Goal: Task Accomplishment & Management: Manage account settings

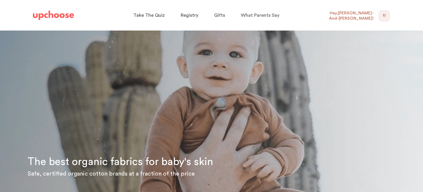
click at [384, 16] on span "TL" at bounding box center [384, 15] width 3 height 7
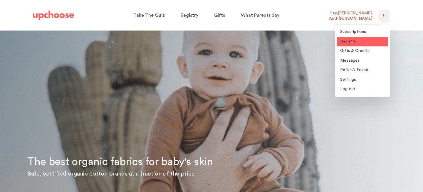
click at [349, 43] on span "Registry" at bounding box center [348, 41] width 16 height 4
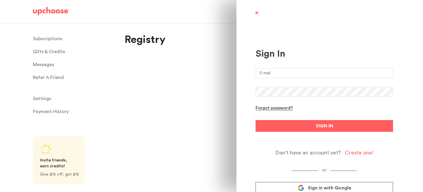
click at [256, 13] on span at bounding box center [256, 13] width 7 height 7
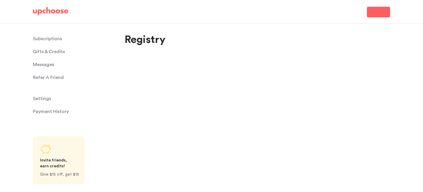
click at [56, 39] on p "Subscriptions" at bounding box center [47, 39] width 29 height 12
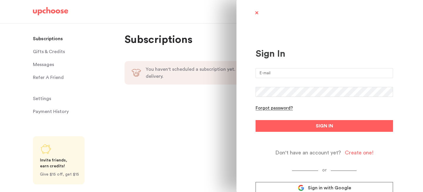
click at [255, 11] on span at bounding box center [256, 13] width 7 height 7
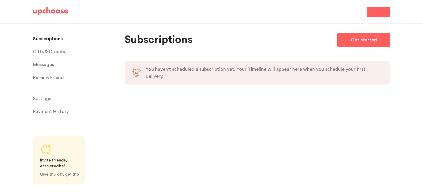
click at [376, 9] on span "Sign In" at bounding box center [378, 12] width 13 height 7
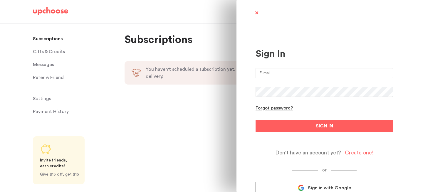
click at [278, 77] on input "email" at bounding box center [325, 73] width 138 height 10
type input "tolazandtohold@gmail.com"
click at [256, 120] on button "SIGN IN" at bounding box center [325, 126] width 138 height 12
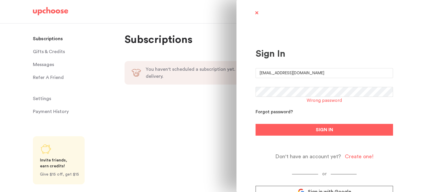
click at [281, 112] on div "Forgot password?" at bounding box center [274, 113] width 37 height 6
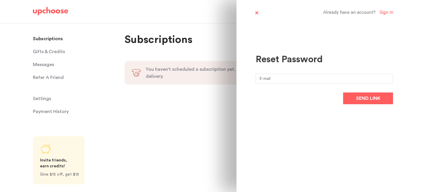
click at [288, 80] on input "email" at bounding box center [325, 79] width 138 height 10
type input "tolazandtohold@gmail.com"
click at [351, 98] on button "Send link" at bounding box center [368, 99] width 50 height 12
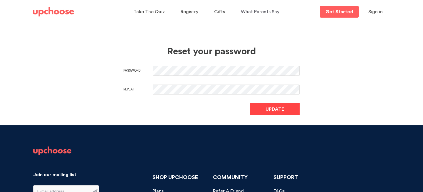
click at [278, 107] on span "Update" at bounding box center [275, 109] width 19 height 7
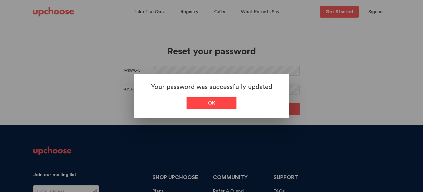
click at [217, 103] on link "Ok" at bounding box center [212, 103] width 50 height 12
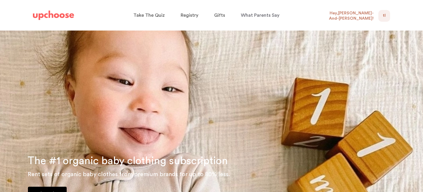
click at [378, 18] on div "Hey, Taylor-And-David !" at bounding box center [352, 16] width 53 height 12
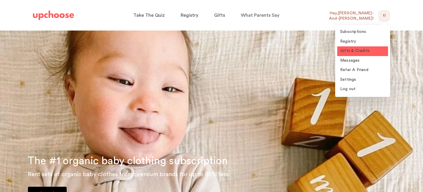
click at [360, 52] on span "Gifts & Credits" at bounding box center [354, 51] width 29 height 4
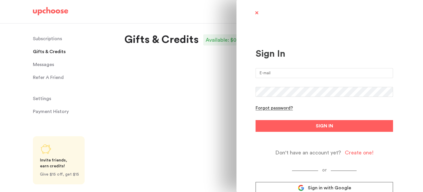
click at [257, 13] on span at bounding box center [256, 13] width 7 height 7
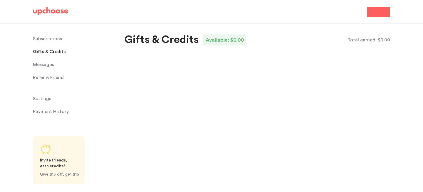
click at [40, 67] on span "Messages" at bounding box center [43, 65] width 21 height 12
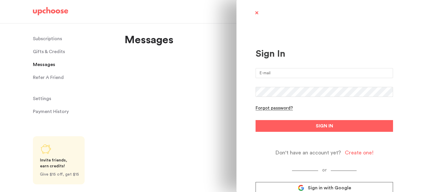
click at [274, 78] on input "email" at bounding box center [325, 73] width 138 height 10
type input "tolazandtohold@gmail.com"
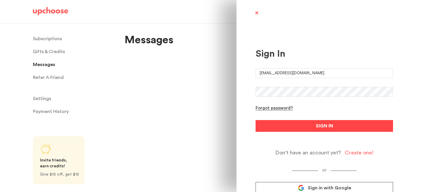
click at [315, 125] on button "SIGN IN" at bounding box center [325, 126] width 138 height 12
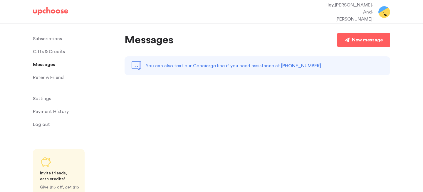
click at [47, 53] on span "Gifts & Credits" at bounding box center [49, 52] width 32 height 12
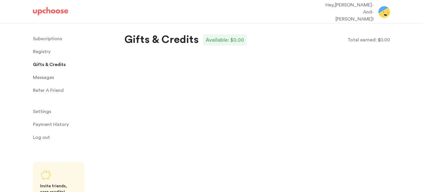
click at [44, 54] on span "Registry" at bounding box center [42, 52] width 18 height 12
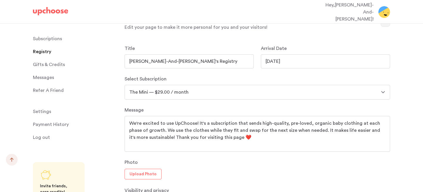
scroll to position [282, 0]
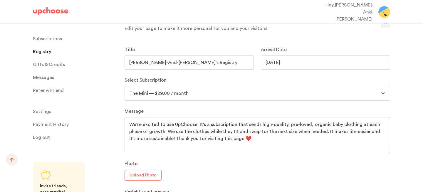
click at [218, 86] on select "The Full Set — $139.00 / month The Full Set — $89.00 / month The Standard — $99…" at bounding box center [258, 93] width 266 height 15
select select "89"
click at [125, 86] on select "The Full Set — $139.00 / month The Full Set — $89.00 / month The Standard — $99…" at bounding box center [258, 93] width 266 height 15
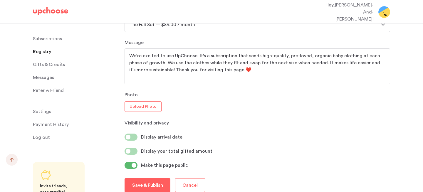
scroll to position [351, 0]
click at [149, 181] on p "Save & Publish" at bounding box center [147, 184] width 31 height 7
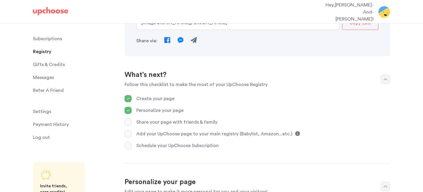
scroll to position [116, 0]
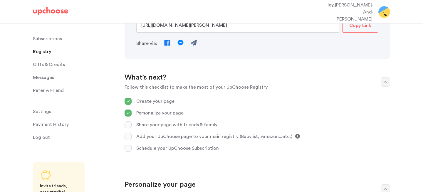
click at [295, 134] on icon at bounding box center [297, 136] width 5 height 5
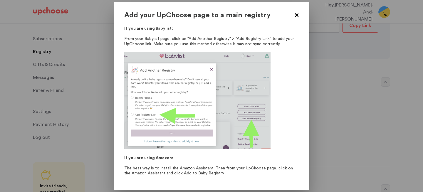
click at [298, 16] on span at bounding box center [296, 15] width 7 height 7
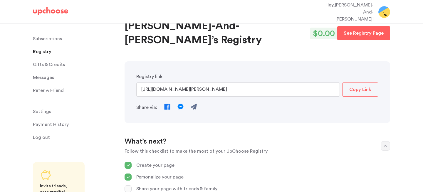
scroll to position [51, 0]
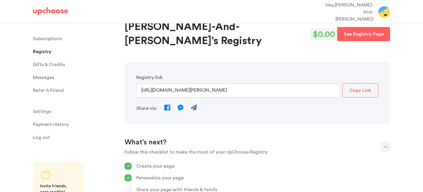
click at [355, 87] on p "Copy Link" at bounding box center [361, 90] width 22 height 7
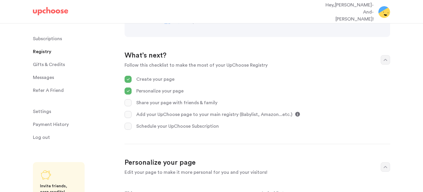
scroll to position [142, 0]
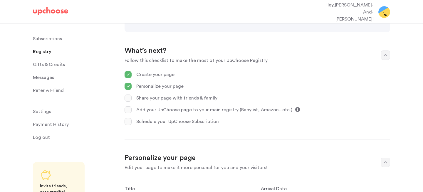
click at [295, 107] on icon at bounding box center [297, 109] width 5 height 5
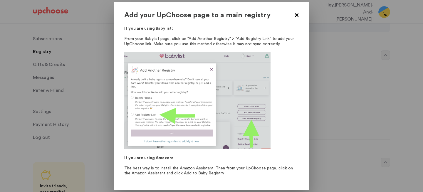
click at [296, 15] on span at bounding box center [296, 15] width 7 height 7
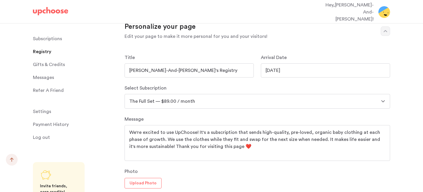
scroll to position [291, 0]
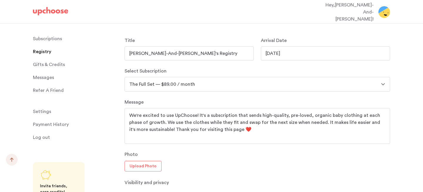
drag, startPoint x: 155, startPoint y: 111, endPoint x: 129, endPoint y: 97, distance: 29.9
click at [129, 108] on div "We're excited to use UpChoose! It's a subscription that sends high-quality, pre…" at bounding box center [258, 126] width 266 height 36
click at [218, 151] on div "Photo Upload Photo" at bounding box center [258, 161] width 266 height 21
click at [198, 112] on textarea "We're excited to use UpChoose! It's a subscription that sends high-quality, pre…" at bounding box center [257, 126] width 256 height 28
click at [196, 112] on textarea "We're excited to use UpChoose! It's a subscription that sends high-quality, pre…" at bounding box center [257, 126] width 256 height 28
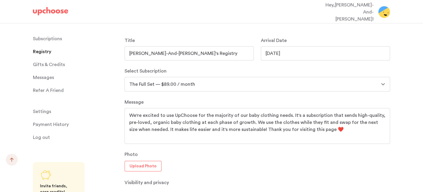
scroll to position [369, 0]
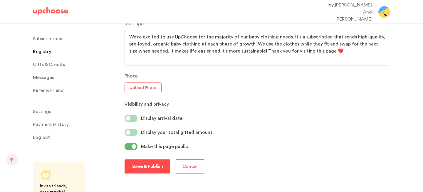
type textarea "We're excited to use UpChoose for the majority of our baby clothing needs. It's…"
click at [156, 163] on p "Save & Publish" at bounding box center [147, 166] width 31 height 7
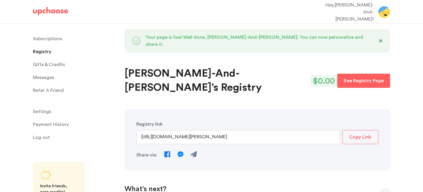
scroll to position [0, 0]
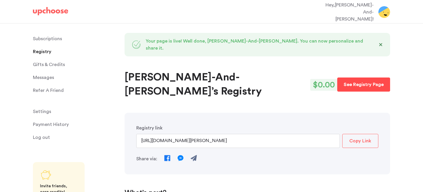
click at [369, 81] on p "See Registry Page" at bounding box center [364, 84] width 40 height 7
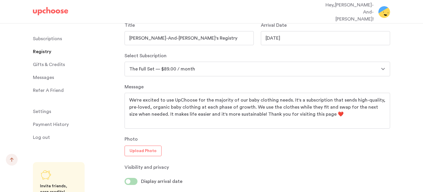
scroll to position [369, 0]
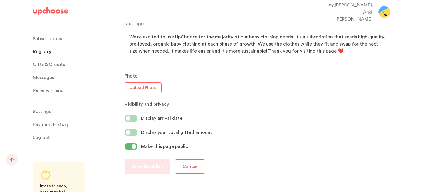
click at [127, 116] on span at bounding box center [128, 118] width 5 height 5
click at [0, 0] on input "checkbox" at bounding box center [0, 0] width 0 height 0
click at [135, 116] on span at bounding box center [134, 118] width 5 height 5
click at [0, 0] on input "checkbox" at bounding box center [0, 0] width 0 height 0
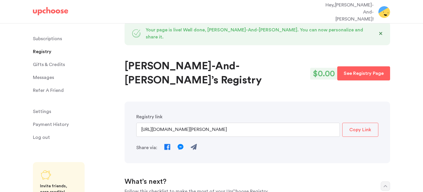
scroll to position [0, 0]
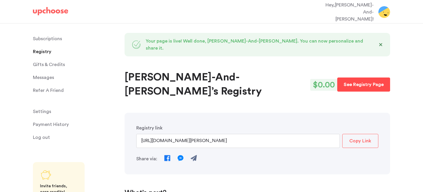
click at [378, 81] on p "See Registry Page" at bounding box center [364, 84] width 40 height 7
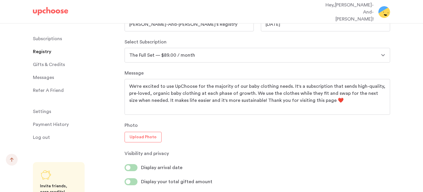
scroll to position [321, 0]
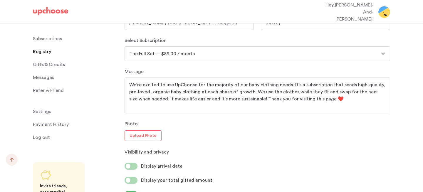
click at [49, 43] on p "Subscriptions" at bounding box center [47, 39] width 29 height 12
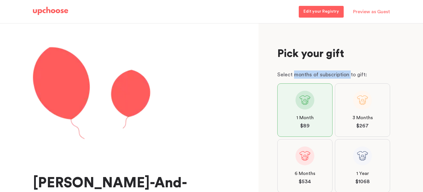
drag, startPoint x: 295, startPoint y: 76, endPoint x: 350, endPoint y: 72, distance: 55.1
click at [350, 72] on p "Select months of subscription to gift:" at bounding box center [334, 75] width 113 height 8
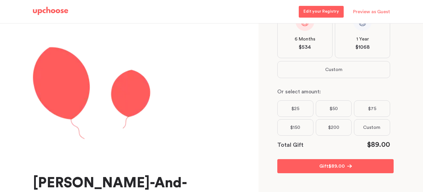
click at [323, 11] on p "Edit your Registry" at bounding box center [322, 11] width 36 height 7
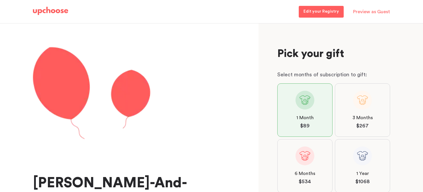
click at [369, 11] on p "Preview as Guest" at bounding box center [371, 12] width 37 height 12
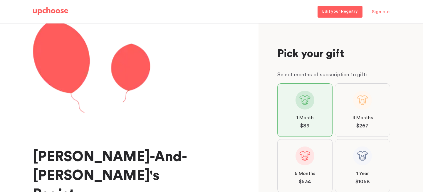
scroll to position [32, 0]
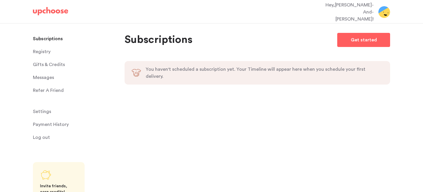
click at [45, 112] on span "Settings" at bounding box center [42, 112] width 18 height 12
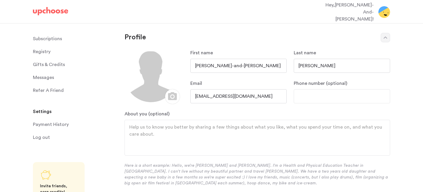
click at [43, 52] on span "Registry" at bounding box center [42, 52] width 18 height 12
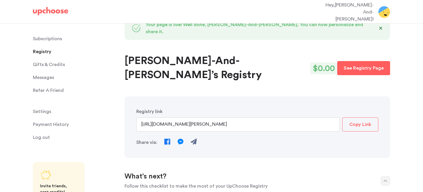
scroll to position [20, 0]
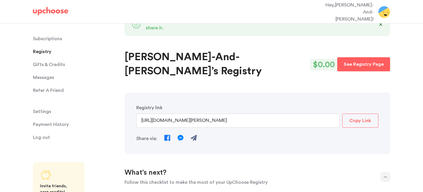
click at [360, 117] on p "Copy Link" at bounding box center [361, 120] width 22 height 7
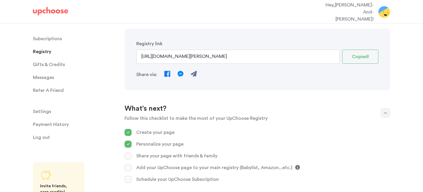
scroll to position [85, 0]
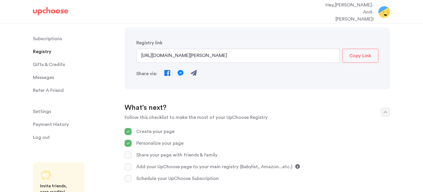
click at [295, 164] on icon at bounding box center [297, 166] width 5 height 5
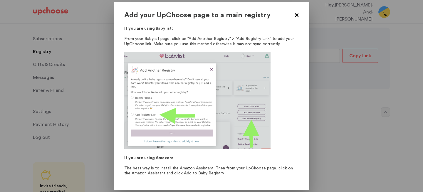
click at [297, 16] on span at bounding box center [296, 15] width 7 height 7
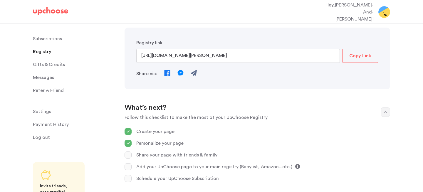
click at [52, 10] on img at bounding box center [50, 11] width 35 height 8
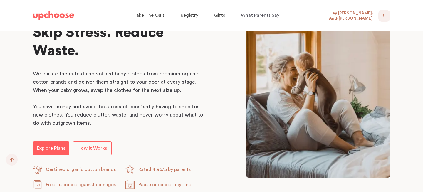
scroll to position [360, 0]
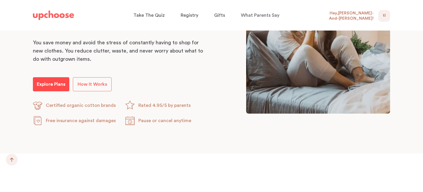
click at [43, 83] on p "Explore Plans" at bounding box center [51, 84] width 29 height 7
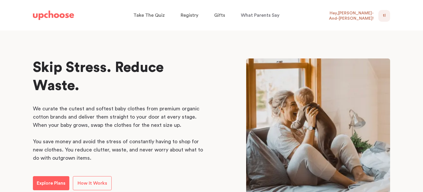
scroll to position [264, 0]
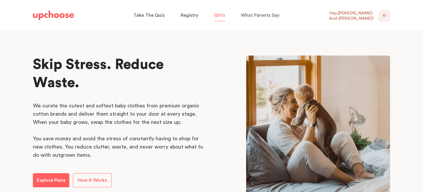
click at [221, 15] on span "Gifts" at bounding box center [219, 15] width 11 height 5
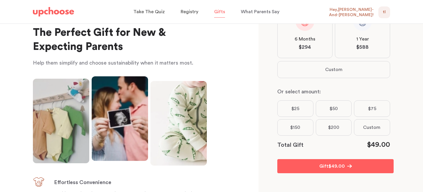
scroll to position [19, 0]
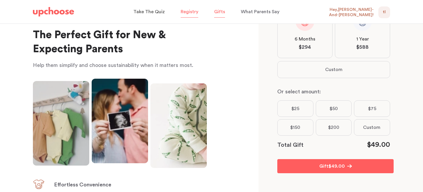
click at [187, 13] on span "Registry" at bounding box center [190, 11] width 18 height 5
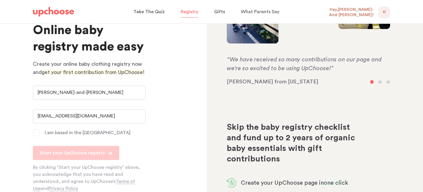
scroll to position [137, 0]
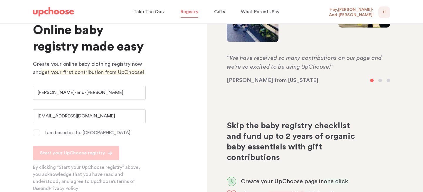
click at [382, 12] on div "TL 0" at bounding box center [385, 12] width 12 height 12
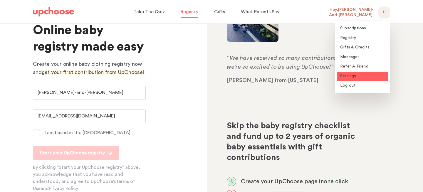
click at [350, 75] on span "Settings" at bounding box center [348, 76] width 16 height 4
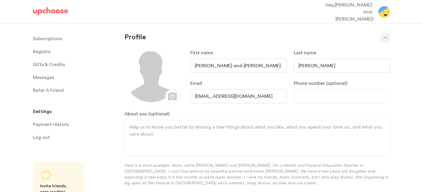
drag, startPoint x: 242, startPoint y: 67, endPoint x: 208, endPoint y: 67, distance: 33.8
click at [208, 67] on input "[PERSON_NAME]-and-[PERSON_NAME]" at bounding box center [239, 66] width 96 height 14
type input "[PERSON_NAME]"
click at [322, 97] on input "Phone number (optional)" at bounding box center [342, 96] width 96 height 14
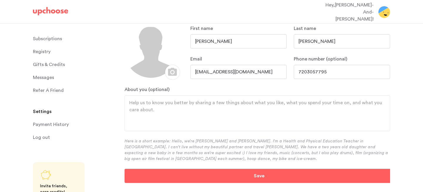
scroll to position [35, 0]
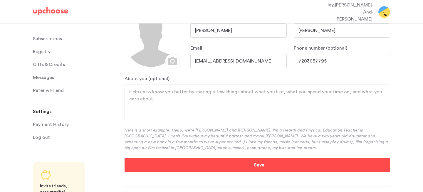
type input "7203057795"
click at [255, 161] on button "Save" at bounding box center [259, 165] width 269 height 14
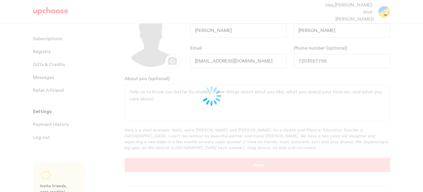
type input "[PERSON_NAME]"
type input "7203057795"
type input "[PERSON_NAME]"
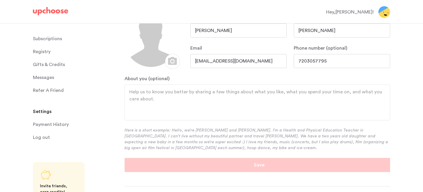
scroll to position [0, 0]
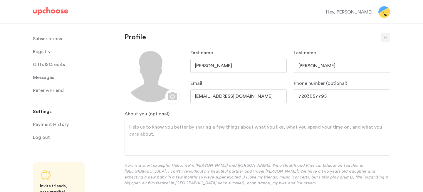
click at [51, 51] on link "Registry Registry" at bounding box center [75, 52] width 85 height 12
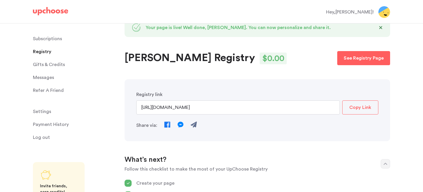
scroll to position [14, 0]
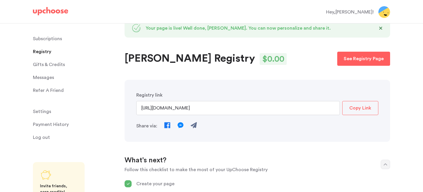
click at [359, 107] on p "Copy Link" at bounding box center [361, 108] width 22 height 7
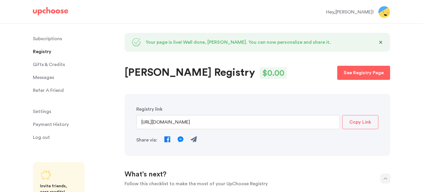
click at [57, 10] on img at bounding box center [50, 11] width 35 height 8
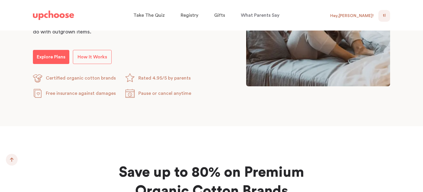
scroll to position [396, 0]
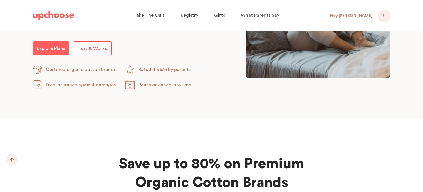
click at [98, 47] on span "How It Works" at bounding box center [93, 48] width 30 height 5
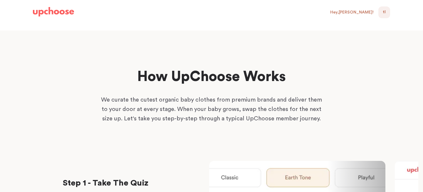
click at [382, 14] on div "TL 0" at bounding box center [385, 12] width 12 height 12
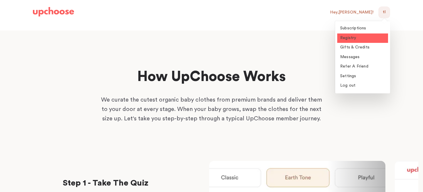
click at [353, 39] on span "Registry" at bounding box center [348, 38] width 16 height 4
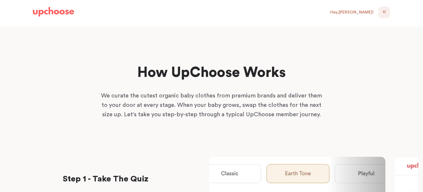
scroll to position [6, 0]
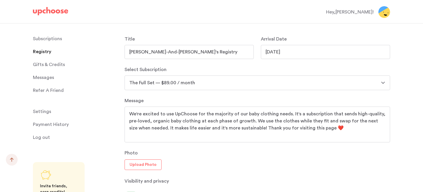
scroll to position [279, 0]
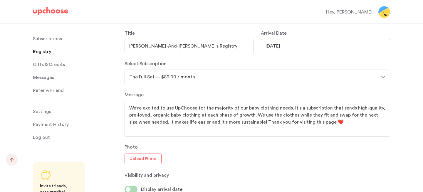
drag, startPoint x: 129, startPoint y: 106, endPoint x: 255, endPoint y: 122, distance: 126.6
click at [255, 122] on textarea "We're excited to use UpChoose for the majority of our baby clothing needs. It's…" at bounding box center [257, 119] width 256 height 28
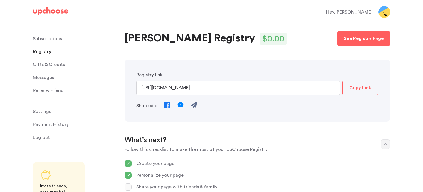
scroll to position [29, 0]
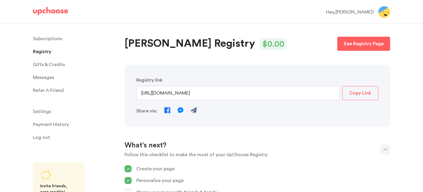
click at [361, 93] on p "Copy Link" at bounding box center [361, 93] width 22 height 7
click at [387, 14] on img at bounding box center [385, 12] width 12 height 12
click at [382, 13] on img at bounding box center [385, 12] width 12 height 12
click at [360, 13] on div "Hey, Taylor !" at bounding box center [350, 12] width 48 height 7
click at [383, 13] on img at bounding box center [385, 12] width 12 height 12
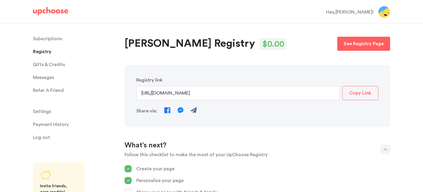
scroll to position [0, 0]
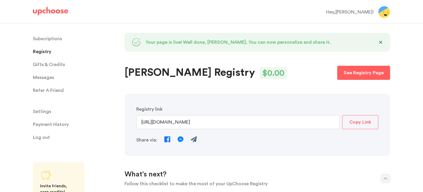
click at [48, 111] on span "Settings" at bounding box center [42, 112] width 18 height 12
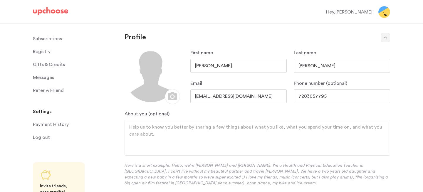
click at [219, 60] on input "Taylor" at bounding box center [239, 66] width 96 height 14
click at [220, 64] on input "Taylor" at bounding box center [239, 66] width 96 height 14
click at [297, 66] on input "Lazarowitz" at bounding box center [342, 66] width 96 height 14
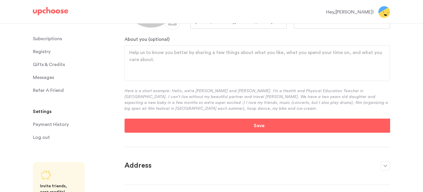
scroll to position [81, 0]
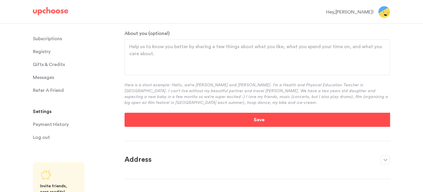
click at [269, 120] on button "Save" at bounding box center [259, 120] width 269 height 14
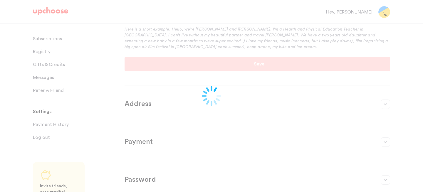
scroll to position [137, 0]
type input "Taylor-and-David"
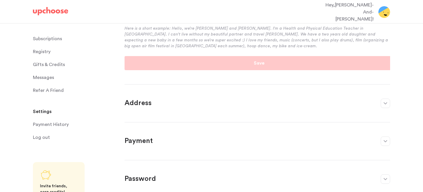
click at [385, 105] on button "button" at bounding box center [385, 103] width 9 height 9
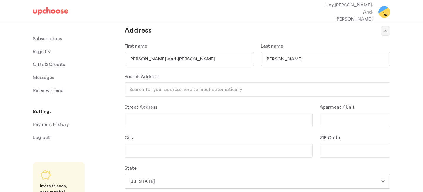
scroll to position [46, 0]
click at [203, 119] on input "Street Address" at bounding box center [219, 119] width 188 height 14
type input "4444 E. Ellsworth Ave."
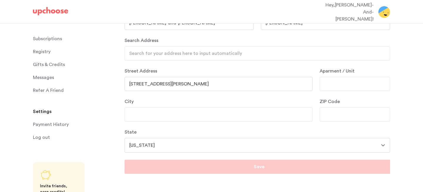
scroll to position [101, 0]
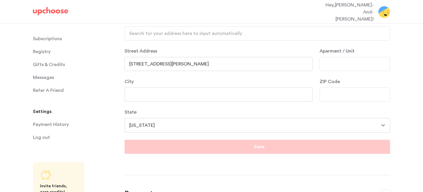
click at [203, 95] on input "City" at bounding box center [219, 95] width 188 height 14
type input "Denver"
click at [327, 90] on input "ZIP Code" at bounding box center [355, 95] width 71 height 14
type input "80246"
click at [223, 127] on select "Alabama Alaska Arizona Arkansas California Colorado Connecticut Delaware Distri…" at bounding box center [258, 125] width 266 height 15
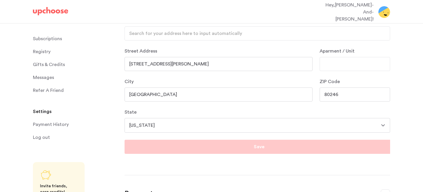
select select "CO"
click at [125, 118] on select "Alabama Alaska Arizona Arkansas California Colorado Connecticut Delaware Distri…" at bounding box center [258, 125] width 266 height 15
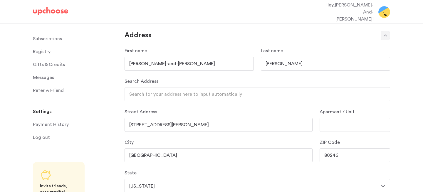
scroll to position [61, 0]
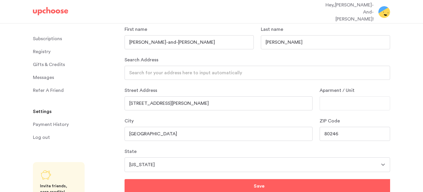
click at [168, 74] on input "Search Address" at bounding box center [258, 73] width 266 height 14
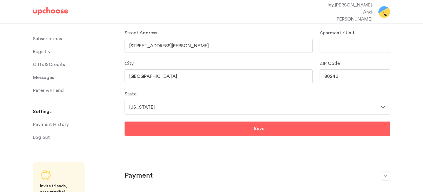
scroll to position [144, 0]
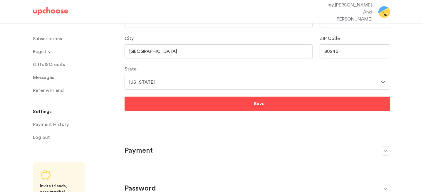
click at [192, 104] on button "Save" at bounding box center [259, 104] width 269 height 14
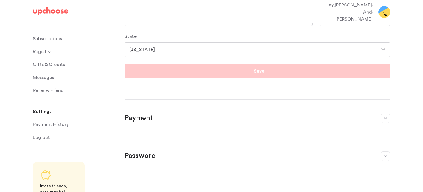
scroll to position [177, 0]
click at [385, 119] on icon "button" at bounding box center [386, 118] width 4 height 2
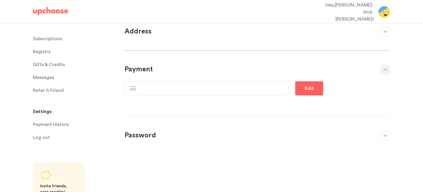
scroll to position [0, 0]
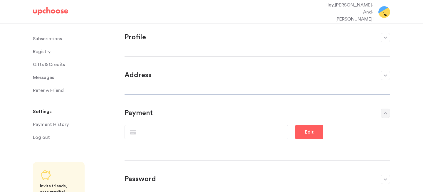
click at [383, 75] on button "button" at bounding box center [385, 75] width 9 height 9
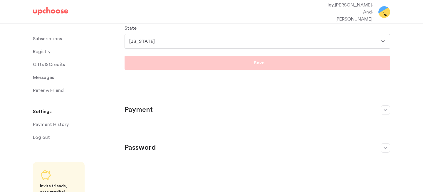
scroll to position [189, 0]
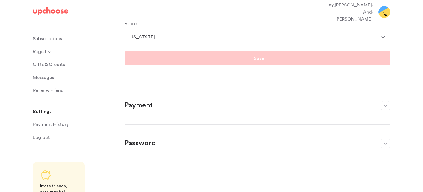
click at [388, 106] on button "button" at bounding box center [385, 105] width 9 height 9
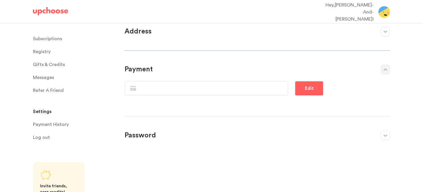
scroll to position [44, 0]
click at [307, 92] on button "Edit" at bounding box center [309, 88] width 28 height 14
click at [306, 89] on p "Save" at bounding box center [309, 88] width 11 height 7
click at [386, 134] on button "button" at bounding box center [385, 135] width 9 height 9
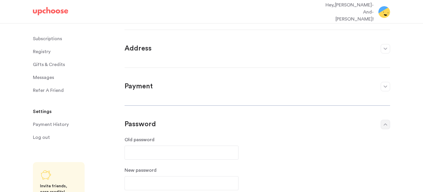
scroll to position [0, 0]
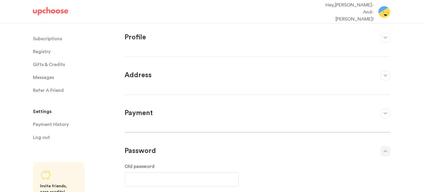
click at [386, 148] on button "button" at bounding box center [385, 151] width 9 height 9
click at [386, 36] on icon "button" at bounding box center [386, 37] width 4 height 2
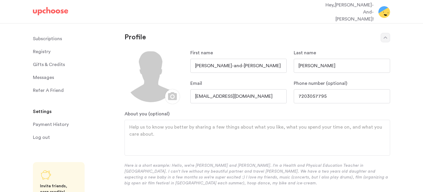
click at [46, 51] on span "Registry" at bounding box center [42, 52] width 18 height 12
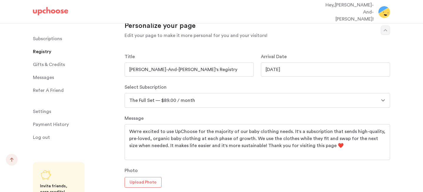
scroll to position [276, 0]
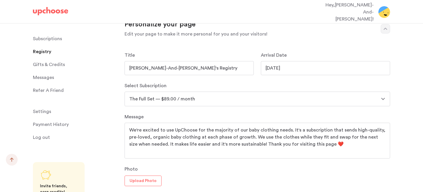
click at [277, 61] on input "[DATE]" at bounding box center [325, 68] width 129 height 14
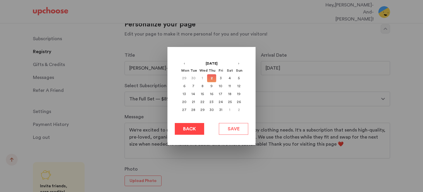
click at [190, 131] on span "Back" at bounding box center [189, 129] width 13 height 7
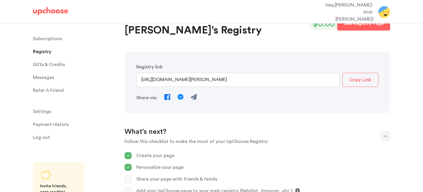
scroll to position [31, 0]
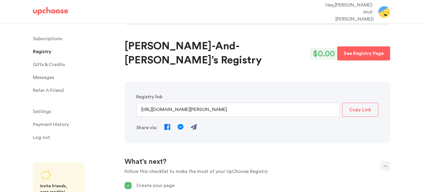
click at [360, 103] on button "Copy Link" at bounding box center [360, 110] width 36 height 14
click at [54, 6] on div "Hey, [PERSON_NAME]-And-[PERSON_NAME] !" at bounding box center [212, 12] width 372 height 22
click at [54, 11] on img at bounding box center [50, 11] width 35 height 8
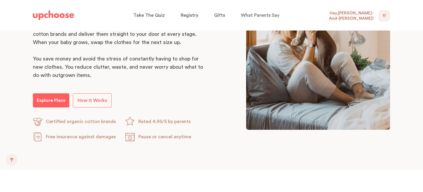
scroll to position [360, 0]
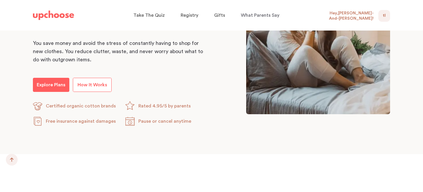
click at [88, 88] on p "How It Works" at bounding box center [93, 84] width 30 height 7
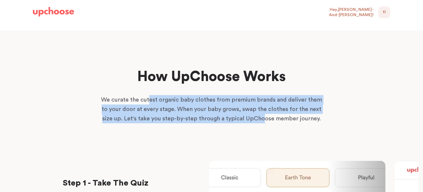
drag, startPoint x: 147, startPoint y: 101, endPoint x: 257, endPoint y: 115, distance: 110.3
click at [257, 115] on p "We curate the cutest organic baby clothes from premium brands and deliver them …" at bounding box center [211, 109] width 223 height 28
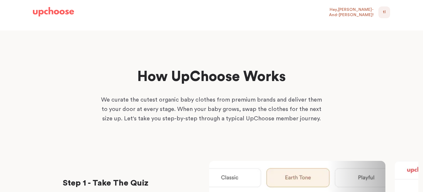
click at [289, 116] on p "We curate the cutest organic baby clothes from premium brands and deliver them …" at bounding box center [211, 109] width 223 height 28
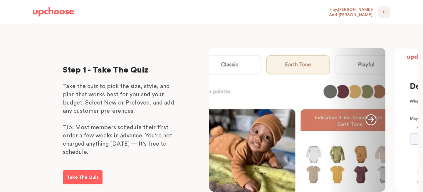
scroll to position [113, 0]
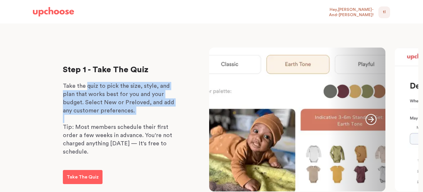
drag, startPoint x: 87, startPoint y: 87, endPoint x: 117, endPoint y: 115, distance: 41.2
click at [117, 115] on div "Take the quiz to pick the size, style, and plan that works best for you and you…" at bounding box center [122, 119] width 118 height 74
click at [128, 105] on p "Take the quiz to pick the size, style, and plan that works best for you and you…" at bounding box center [122, 98] width 118 height 33
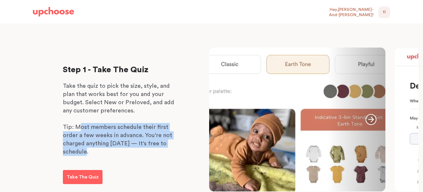
drag, startPoint x: 81, startPoint y: 128, endPoint x: 100, endPoint y: 153, distance: 31.7
click at [100, 153] on p "Tip: Most members schedule their first order a few weeks in advance. You're not…" at bounding box center [122, 139] width 118 height 33
click at [109, 152] on p "Tip: Most members schedule their first order a few weeks in advance. You're not…" at bounding box center [122, 139] width 118 height 33
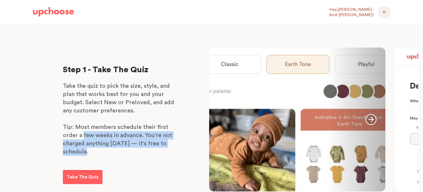
drag, startPoint x: 84, startPoint y: 137, endPoint x: 106, endPoint y: 156, distance: 29.0
click at [106, 156] on p "Tip: Most members schedule their first order a few weeks in advance. You're not…" at bounding box center [122, 139] width 118 height 33
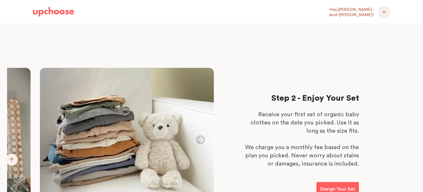
scroll to position [306, 0]
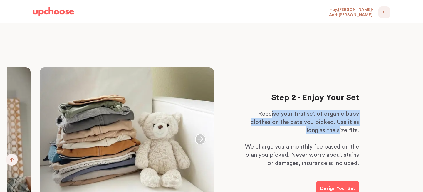
drag, startPoint x: 275, startPoint y: 115, endPoint x: 340, endPoint y: 130, distance: 67.3
click at [340, 130] on p "Receive your first set of organic baby clothes on the date you picked. Use it a…" at bounding box center [301, 122] width 118 height 25
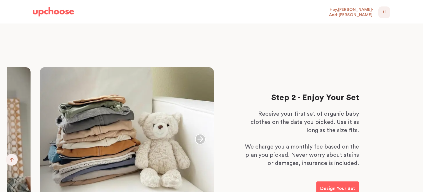
click at [354, 131] on p "Receive your first set of organic baby clothes on the date you picked. Use it a…" at bounding box center [301, 122] width 118 height 25
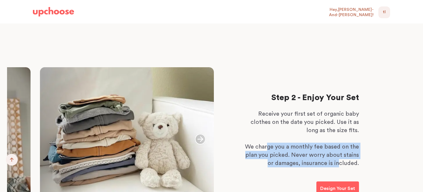
drag, startPoint x: 270, startPoint y: 148, endPoint x: 340, endPoint y: 164, distance: 71.7
click at [340, 164] on p "We charge you a monthly fee based on the plan you picked. Never worry about sta…" at bounding box center [301, 155] width 118 height 25
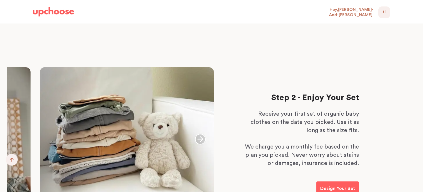
click at [354, 163] on p "We charge you a monthly fee based on the plan you picked. Never worry about sta…" at bounding box center [301, 155] width 118 height 25
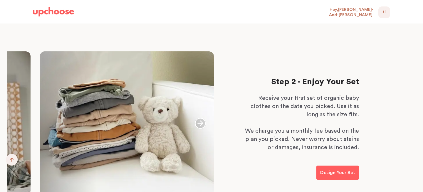
scroll to position [322, 0]
